Goal: Find specific page/section: Find specific page/section

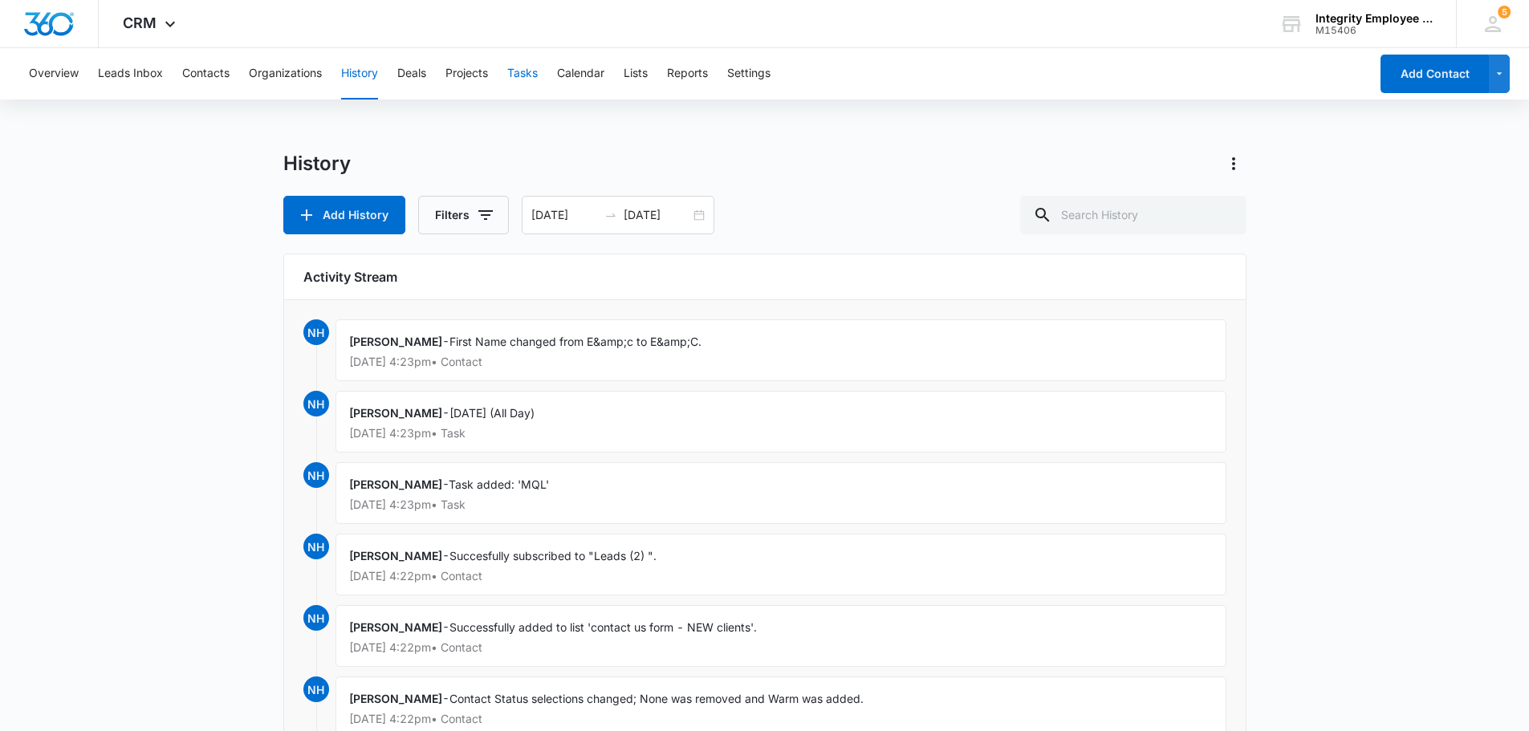
click at [518, 69] on button "Tasks" at bounding box center [522, 73] width 30 height 51
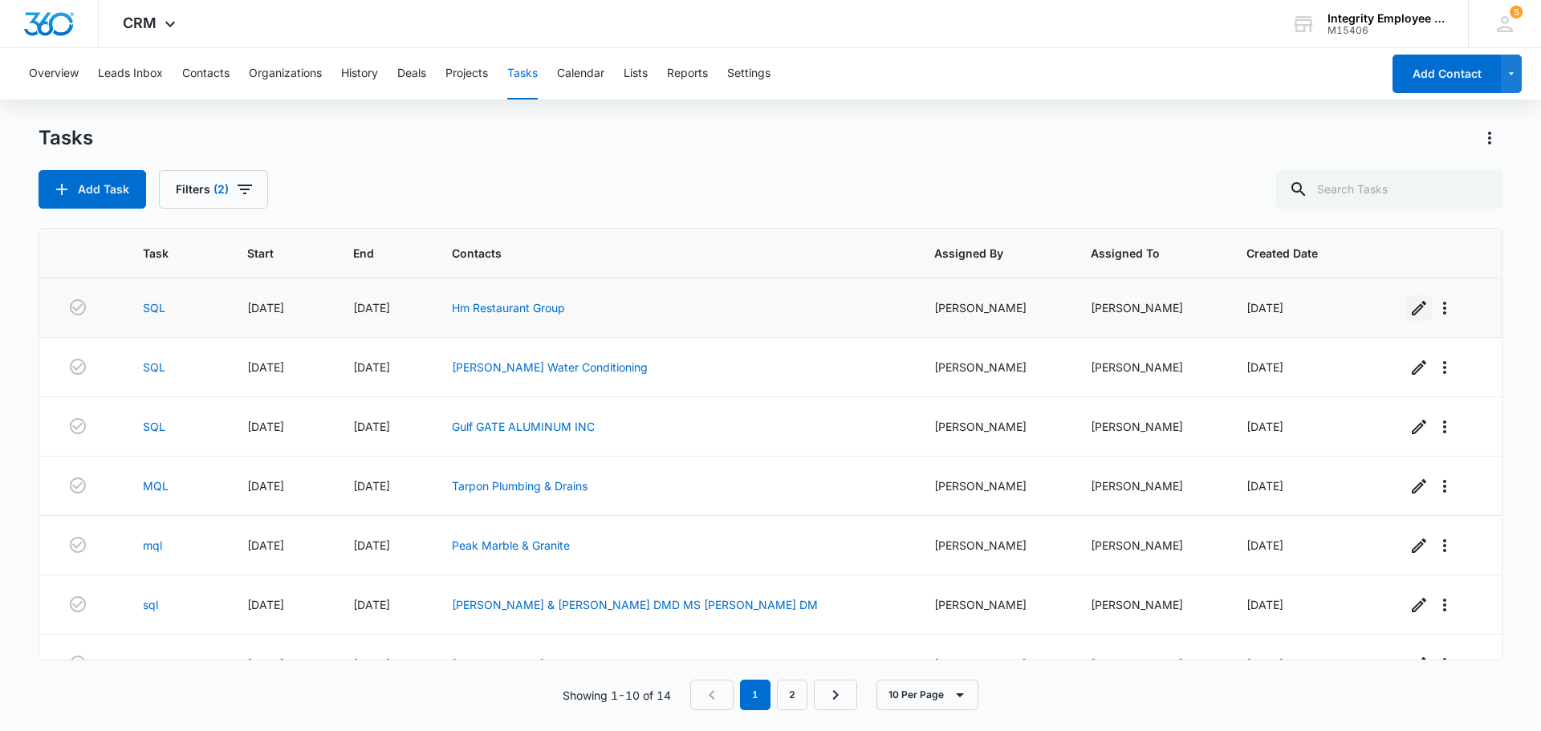
click at [1406, 316] on button "button" at bounding box center [1419, 308] width 26 height 26
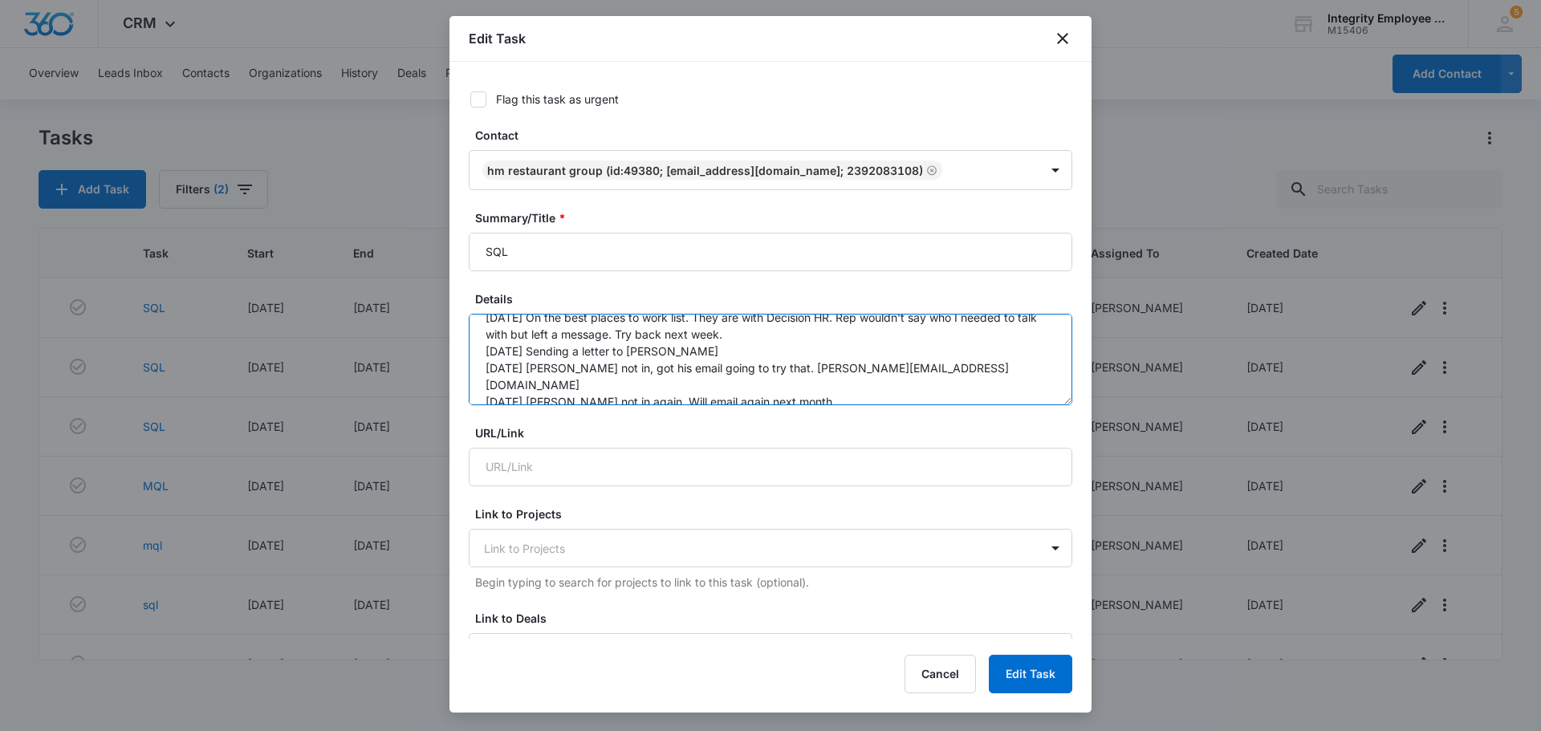
scroll to position [13, 0]
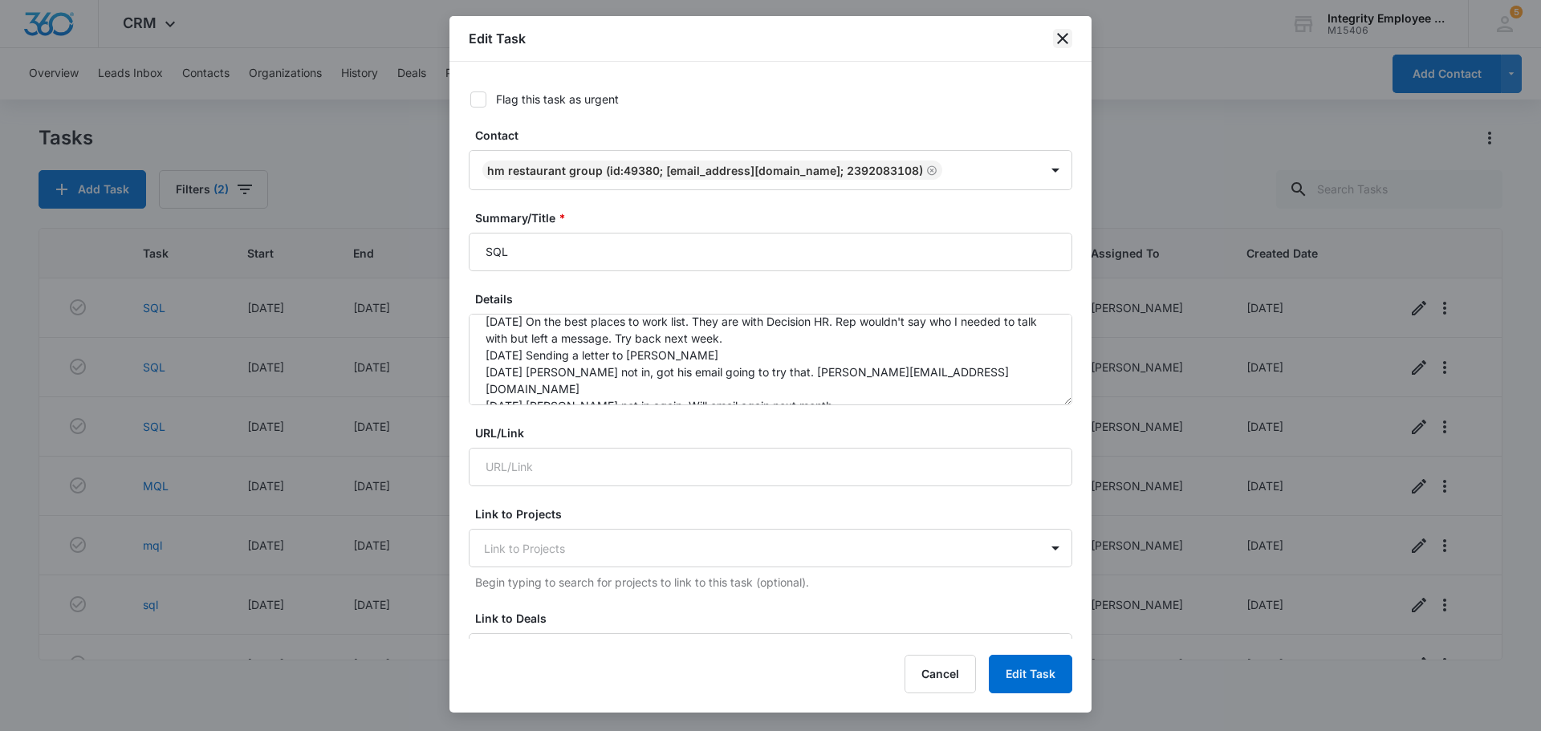
click at [1059, 46] on icon "close" at bounding box center [1062, 38] width 19 height 19
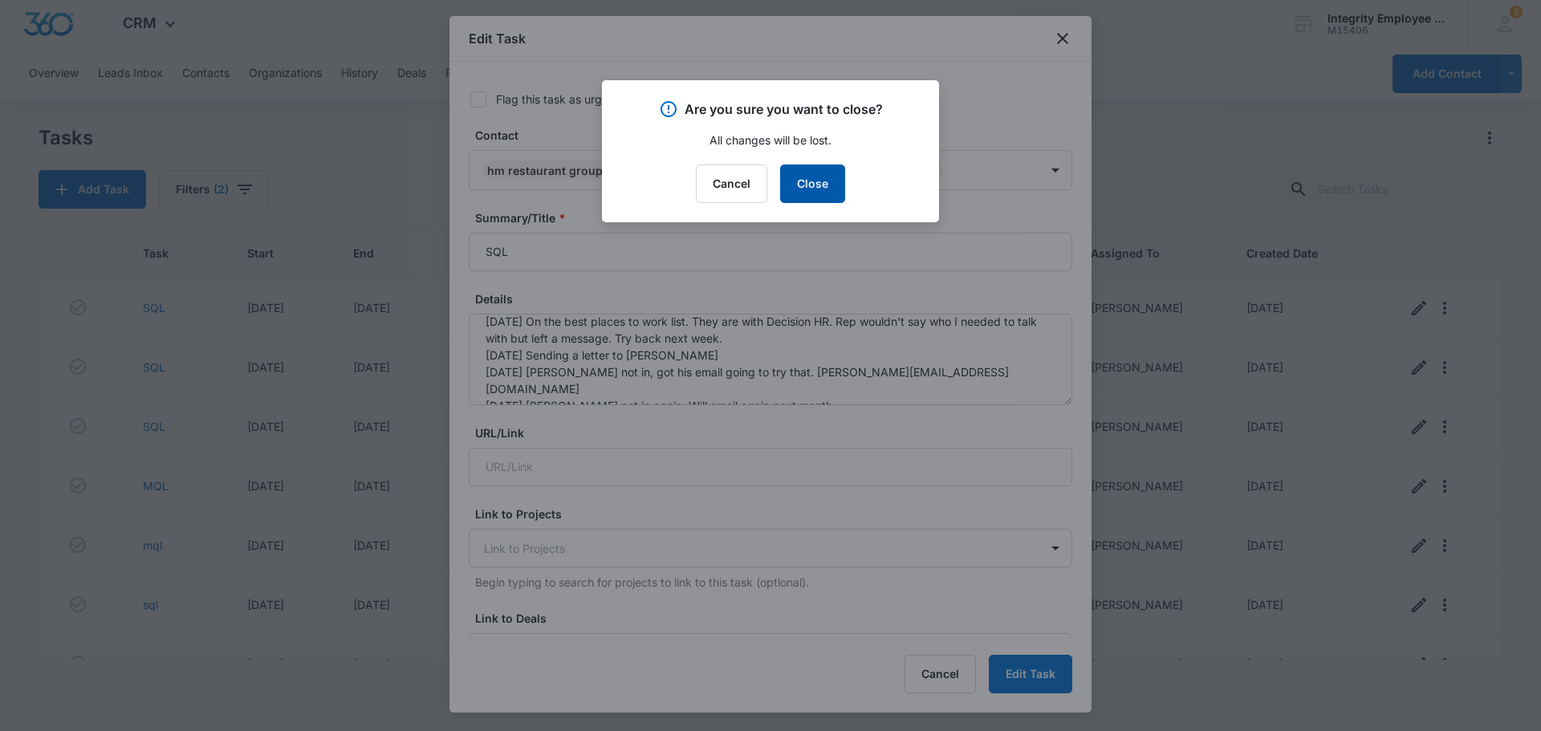
click at [823, 196] on button "Close" at bounding box center [812, 184] width 65 height 39
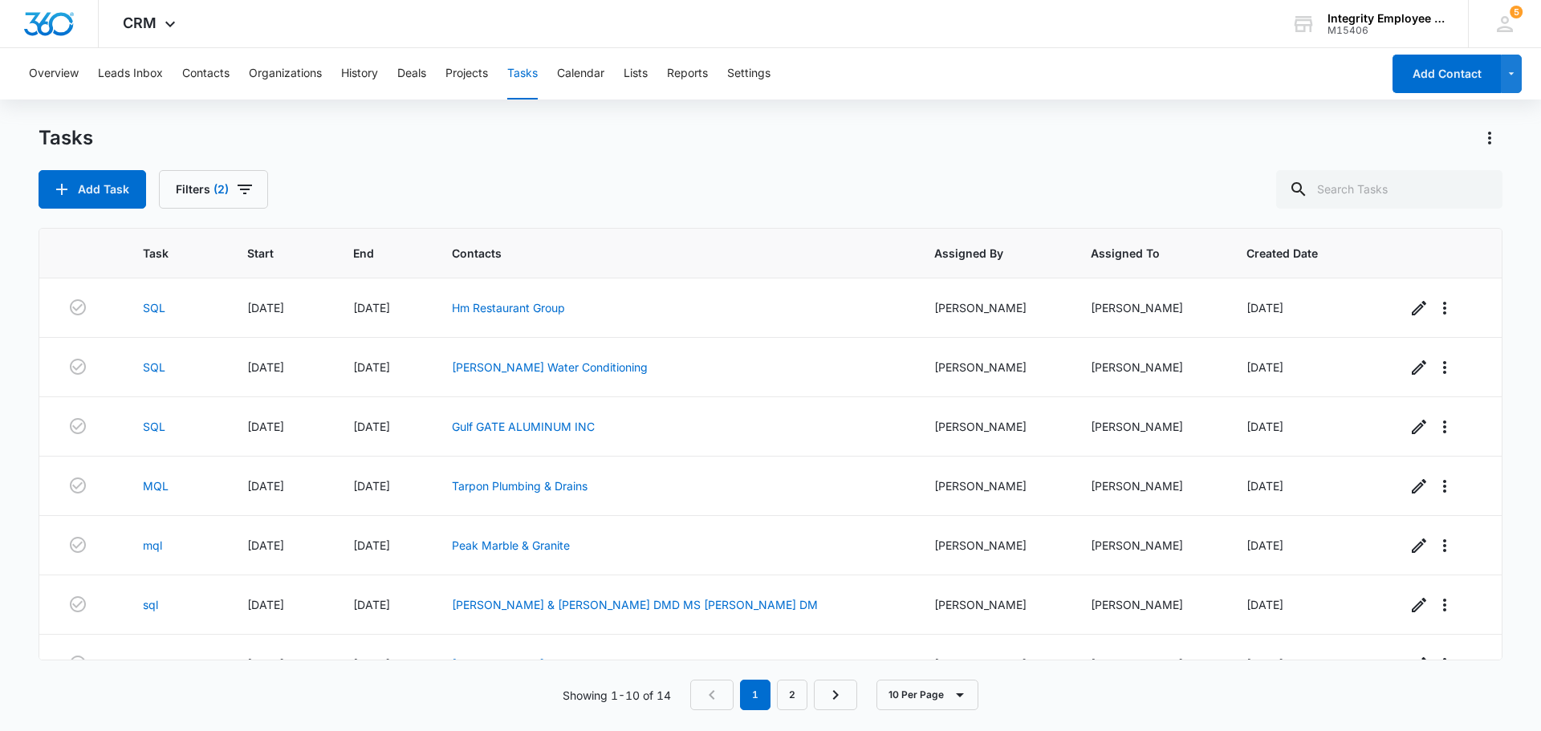
click at [180, 73] on div "Overview Leads Inbox Contacts Organizations History Deals Projects Tasks Calend…" at bounding box center [700, 73] width 1362 height 51
click at [193, 74] on button "Contacts" at bounding box center [205, 73] width 47 height 51
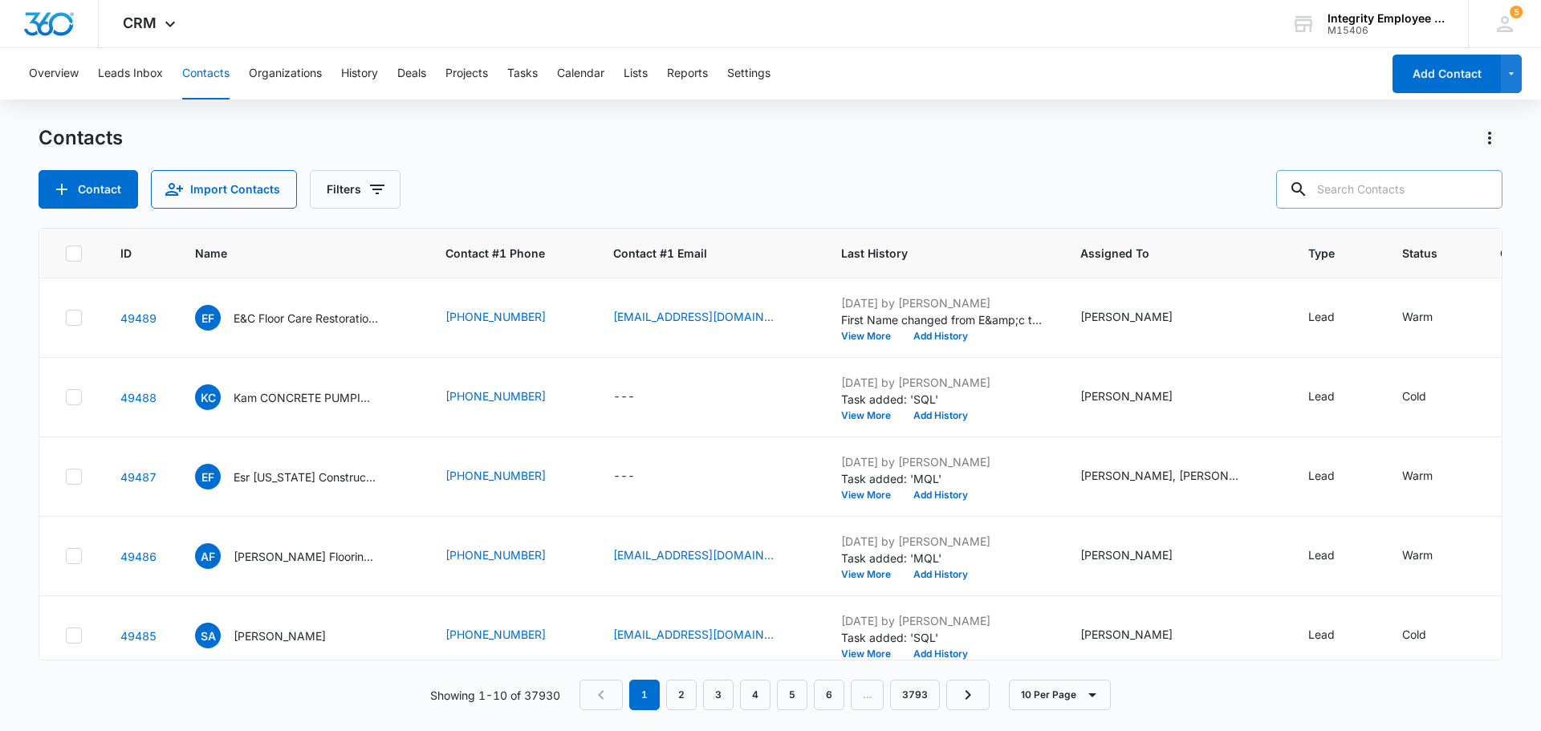
click at [1368, 179] on input "text" at bounding box center [1389, 189] width 226 height 39
paste input "[PERSON_NAME] Finishing Services LLC"
type input "[PERSON_NAME] Finishing Services LLC"
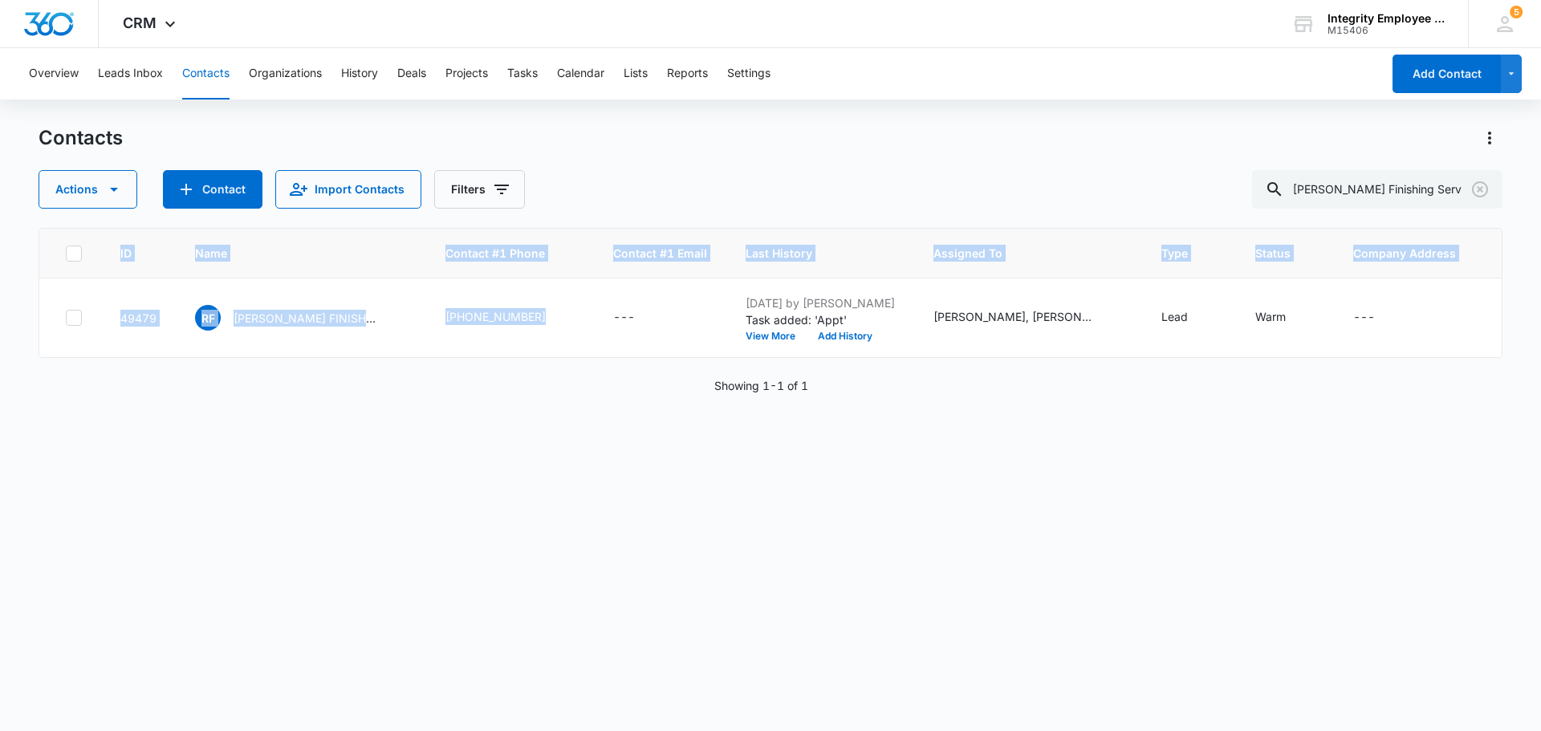
drag, startPoint x: 464, startPoint y: 356, endPoint x: 638, endPoint y: 363, distance: 174.3
click at [624, 358] on div "ID Name Contact #1 Phone Contact #1 Email Last History Assigned To Type Status …" at bounding box center [771, 293] width 1464 height 130
click at [322, 318] on p "[PERSON_NAME] FINISHING SERVICES LLC" at bounding box center [306, 318] width 144 height 17
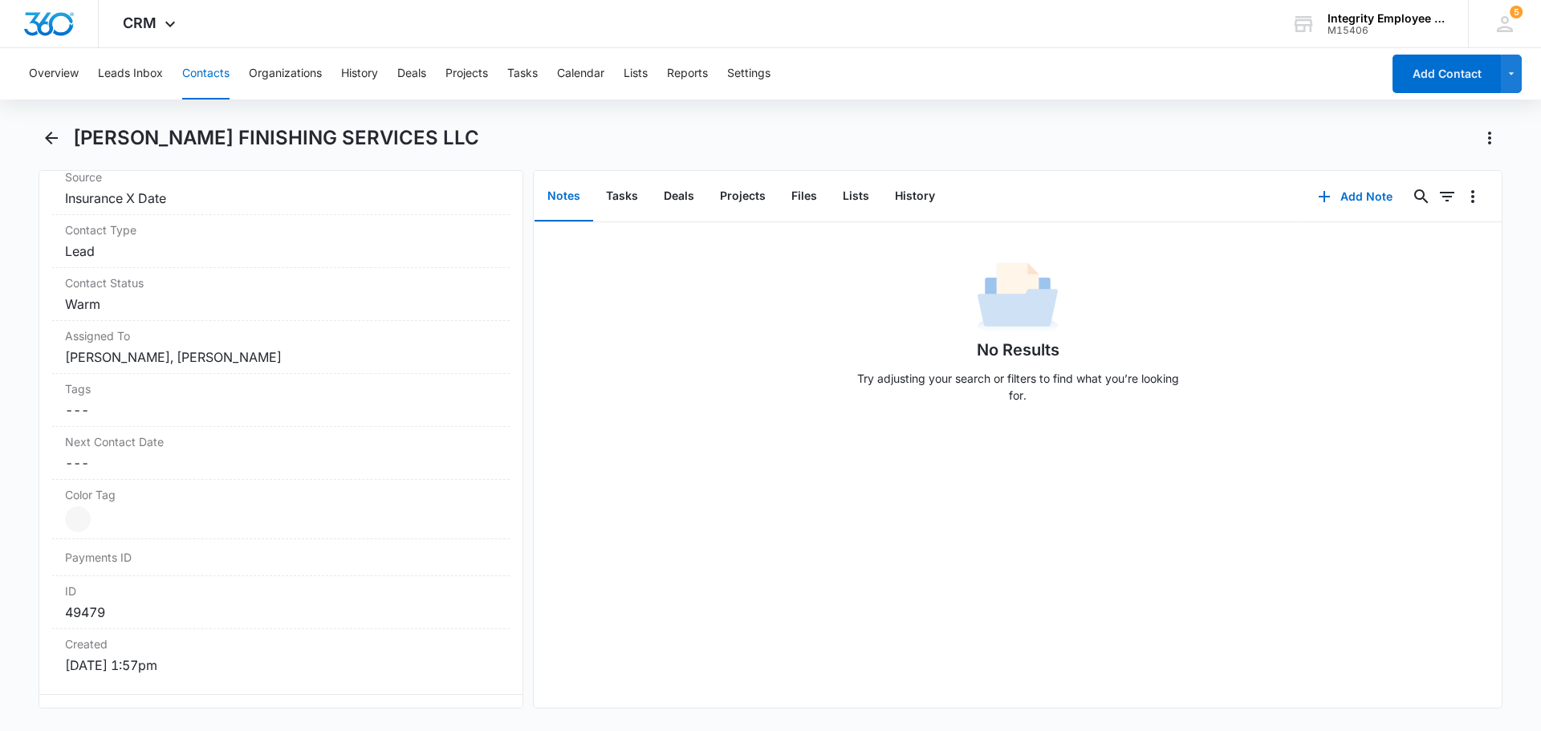
scroll to position [883, 0]
